Goal: Task Accomplishment & Management: Use online tool/utility

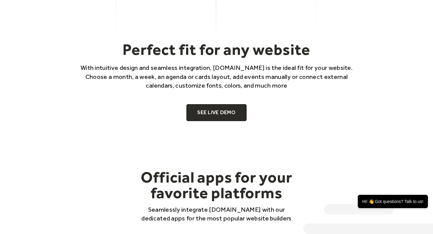
scroll to position [345, 0]
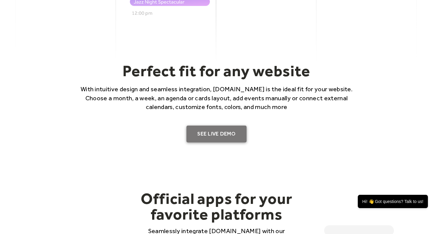
click at [232, 129] on link "SEE LIVE DEMO" at bounding box center [216, 133] width 60 height 17
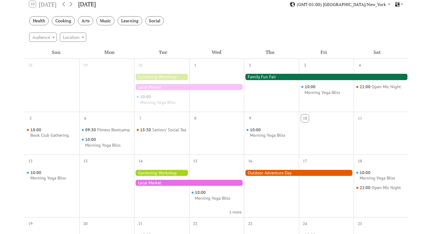
scroll to position [132, 0]
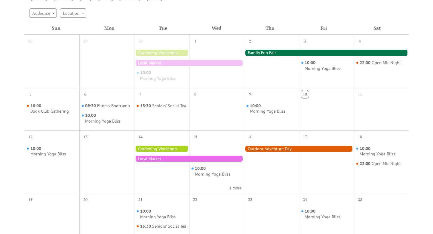
click at [216, 159] on div at bounding box center [189, 158] width 110 height 6
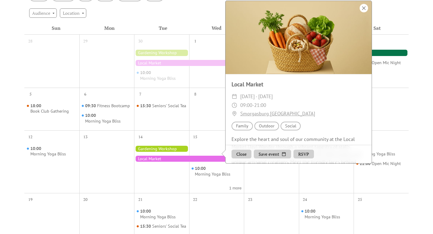
click at [363, 12] on div at bounding box center [363, 8] width 8 height 8
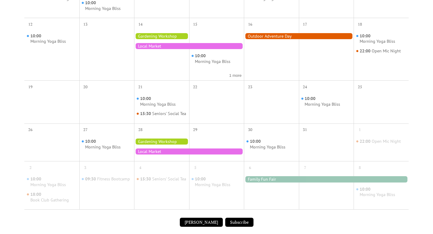
scroll to position [242, 0]
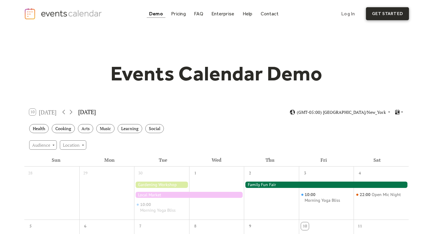
click at [372, 14] on link "get started" at bounding box center [387, 13] width 43 height 13
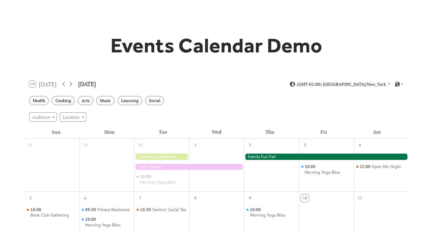
scroll to position [33, 0]
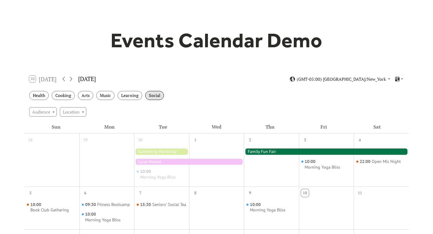
click at [152, 97] on div "Social" at bounding box center [154, 95] width 19 height 9
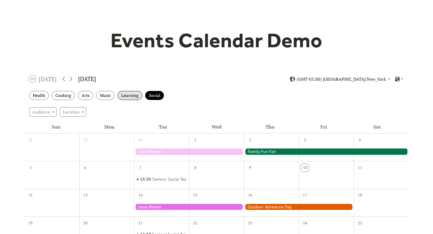
click at [129, 96] on div "Learning" at bounding box center [130, 95] width 25 height 9
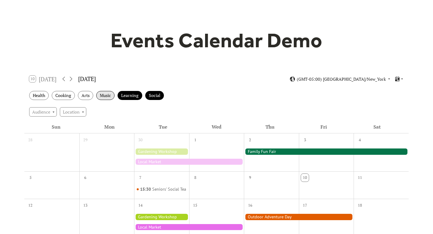
click at [100, 96] on div "Music" at bounding box center [105, 95] width 18 height 9
click at [83, 94] on div "Arts" at bounding box center [85, 95] width 15 height 9
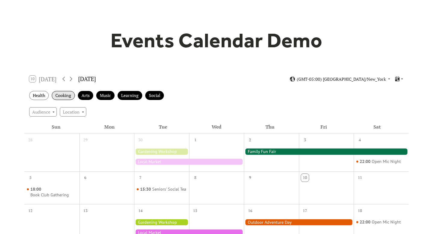
click at [64, 92] on div "Cooking" at bounding box center [63, 95] width 23 height 9
click at [30, 96] on div "Health" at bounding box center [39, 95] width 20 height 9
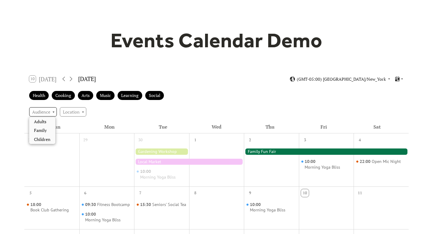
click at [38, 116] on div "Audience" at bounding box center [43, 111] width 28 height 9
click at [40, 128] on span "Family" at bounding box center [40, 130] width 13 height 7
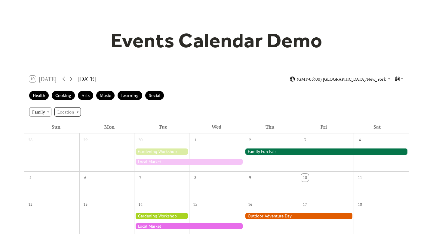
click at [63, 113] on div "Location" at bounding box center [67, 111] width 26 height 9
click at [71, 128] on span "Outdoor" at bounding box center [68, 130] width 16 height 7
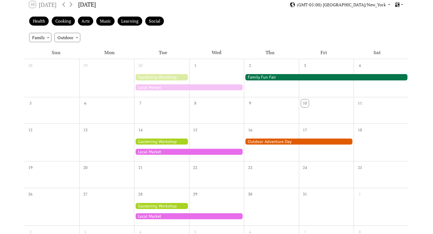
scroll to position [0, 0]
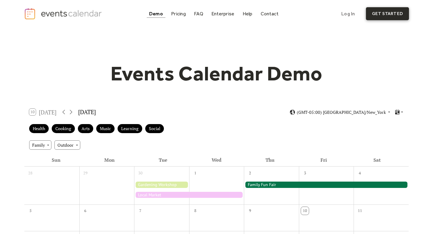
click at [383, 17] on link "get started" at bounding box center [387, 13] width 43 height 13
